Goal: Task Accomplishment & Management: Manage account settings

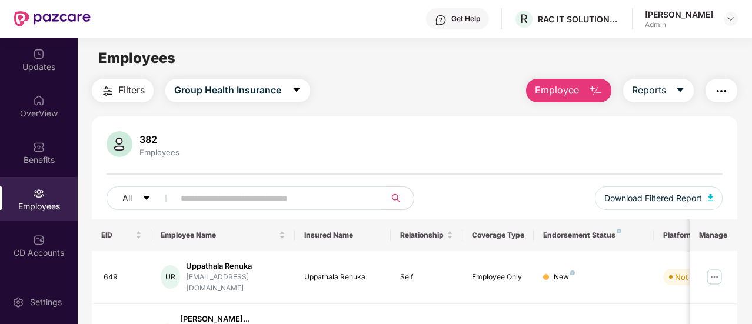
click at [302, 191] on input "text" at bounding box center [275, 198] width 189 height 18
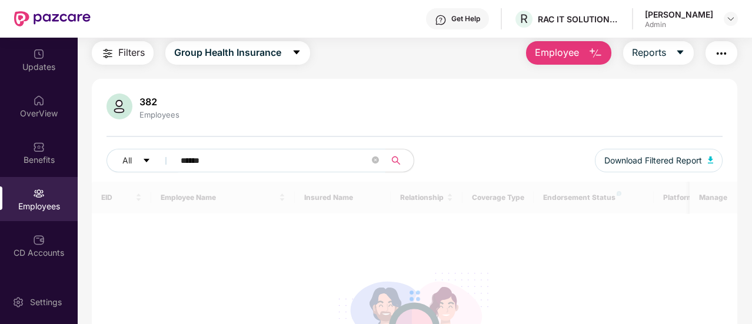
scroll to position [59, 0]
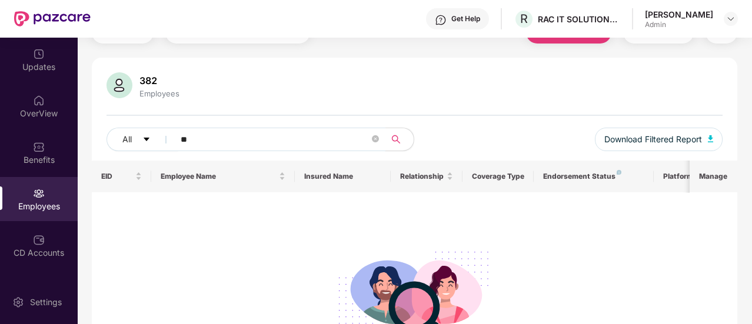
type input "*"
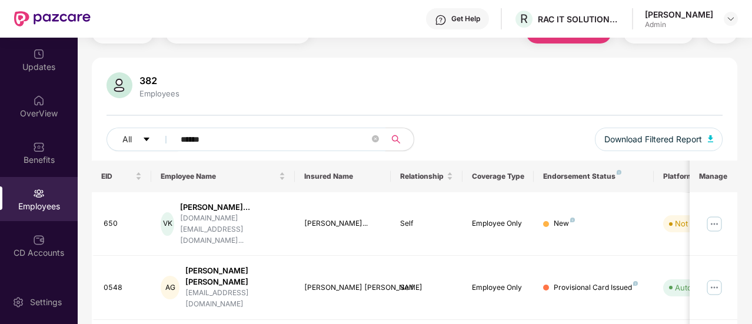
scroll to position [38, 0]
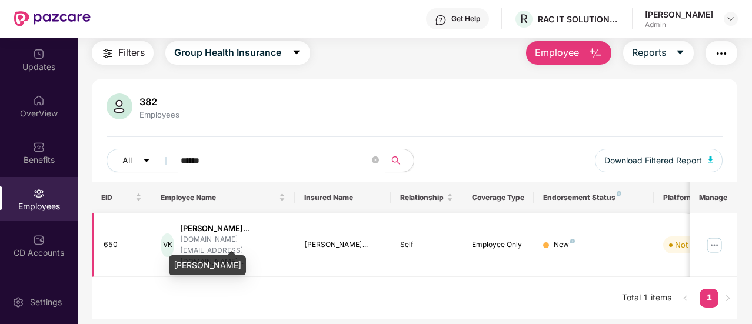
type input "******"
click at [239, 234] on div "[PERSON_NAME]..." at bounding box center [232, 228] width 105 height 11
click at [324, 253] on td "[PERSON_NAME]..." at bounding box center [343, 246] width 96 height 64
click at [657, 241] on td "Not Verified" at bounding box center [696, 246] width 84 height 64
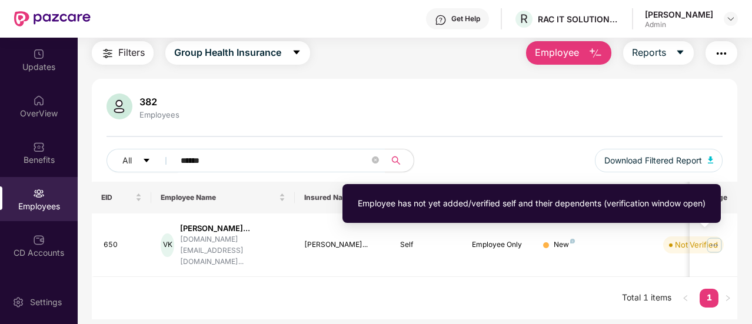
click at [643, 198] on div "Employee has not yet added/verified self and their dependents (verification win…" at bounding box center [532, 203] width 348 height 13
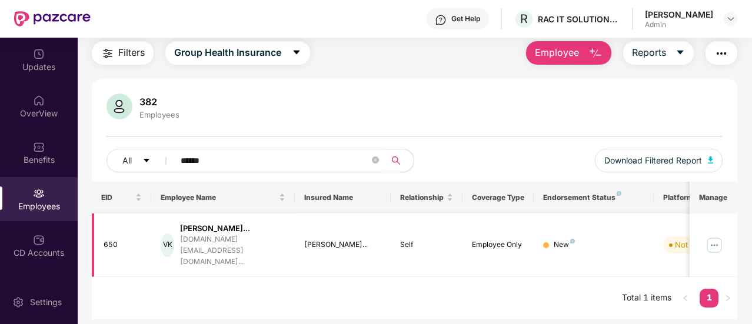
click at [713, 239] on img at bounding box center [714, 245] width 19 height 19
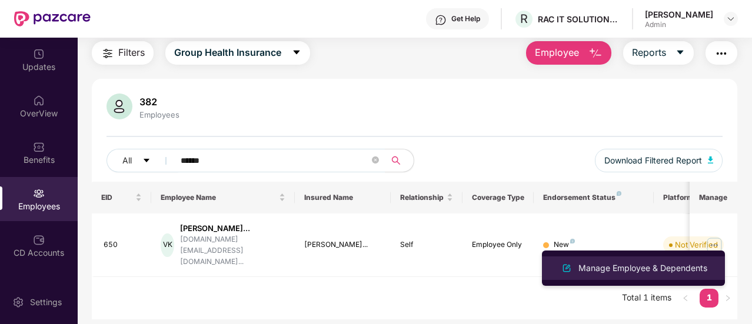
click at [655, 268] on div "Manage Employee & Dependents" at bounding box center [643, 268] width 134 height 13
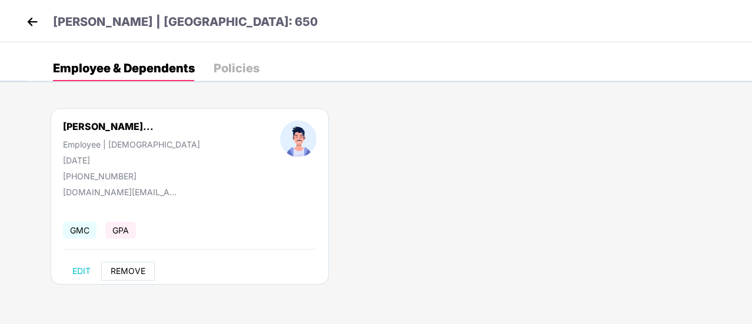
click at [126, 268] on span "REMOVE" at bounding box center [128, 271] width 35 height 9
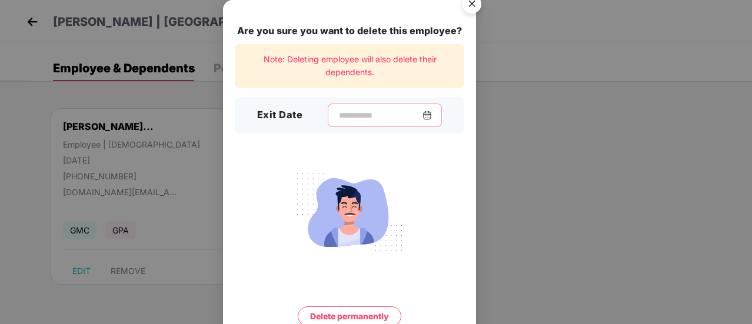
click at [355, 119] on input at bounding box center [380, 115] width 85 height 12
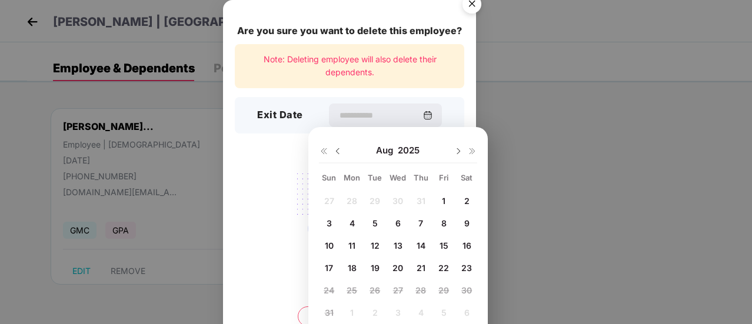
click at [373, 222] on span "5" at bounding box center [374, 223] width 5 height 10
type input "**********"
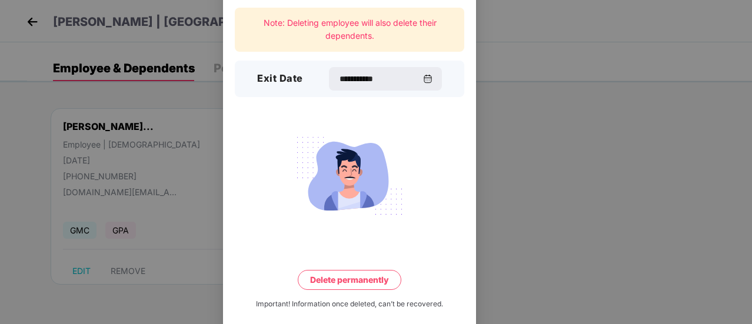
scroll to position [51, 0]
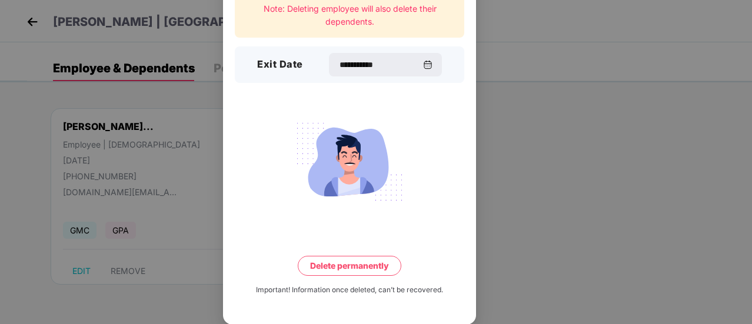
click at [350, 265] on button "Delete permanently" at bounding box center [350, 266] width 104 height 20
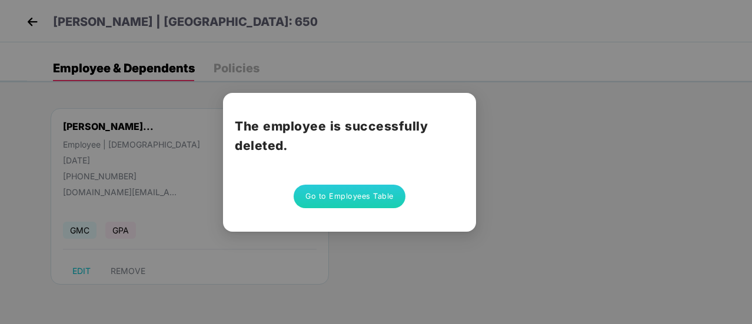
click at [351, 194] on button "Go to Employees Table" at bounding box center [350, 197] width 112 height 24
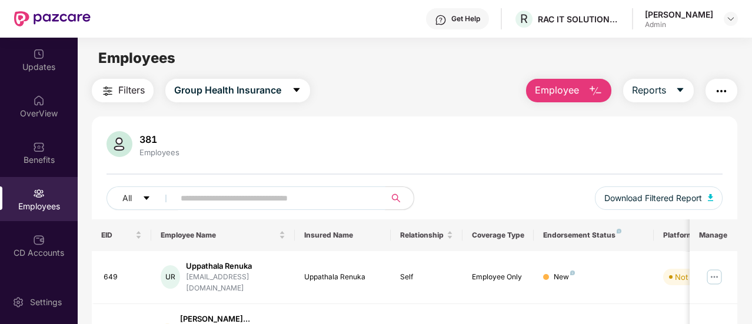
click at [281, 189] on input "text" at bounding box center [275, 198] width 189 height 18
click at [713, 196] on img "button" at bounding box center [711, 197] width 6 height 7
click at [712, 195] on img "button" at bounding box center [711, 197] width 6 height 7
